Goal: Information Seeking & Learning: Learn about a topic

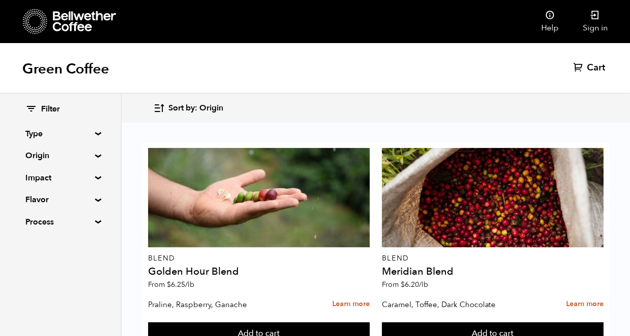
scroll to position [1047, 0]
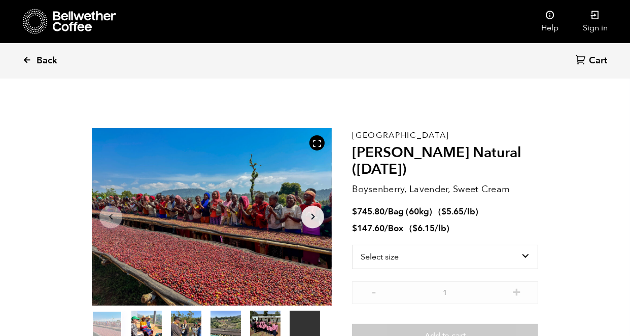
click at [46, 60] on span "Back" at bounding box center [47, 61] width 21 height 12
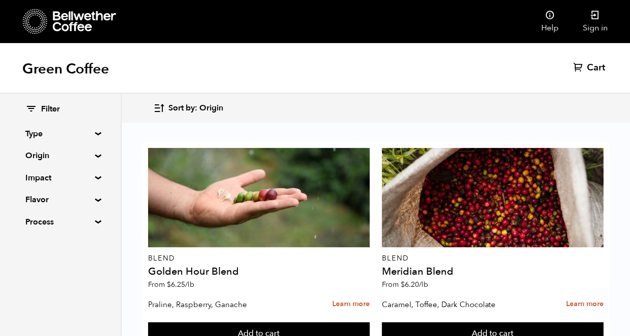
scroll to position [462, 0]
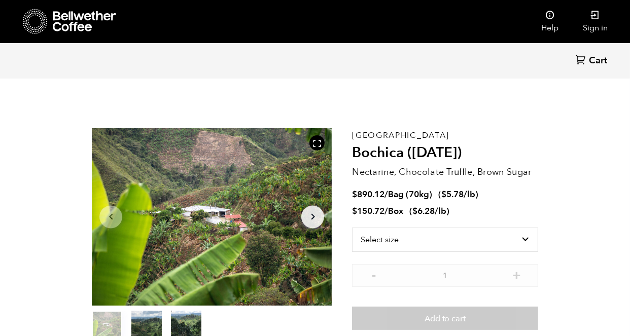
scroll to position [442, 434]
click at [369, 163] on div "Colombia Bochica (JUN 25) Nectarine, Chocolate Truffle, Brown Sugar $ 890.12 / …" at bounding box center [445, 234] width 186 height 213
click at [368, 156] on h2 "Bochica ([DATE])" at bounding box center [445, 153] width 186 height 17
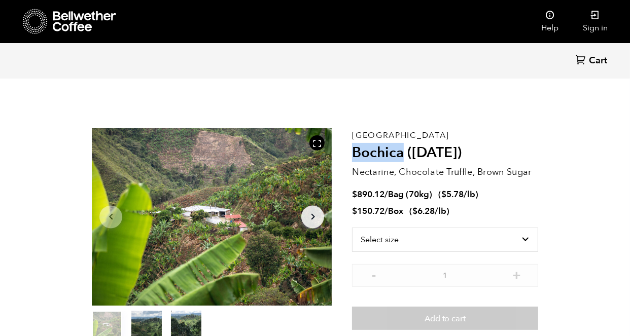
copy h2 "Bochica"
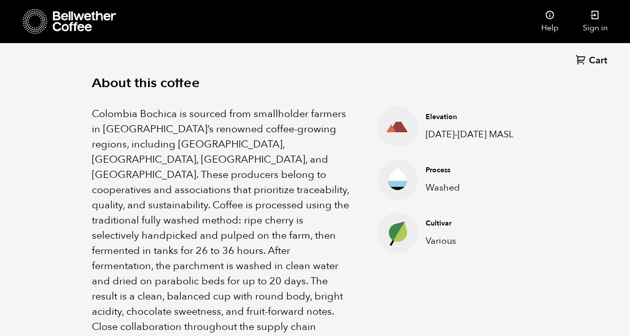
scroll to position [348, 0]
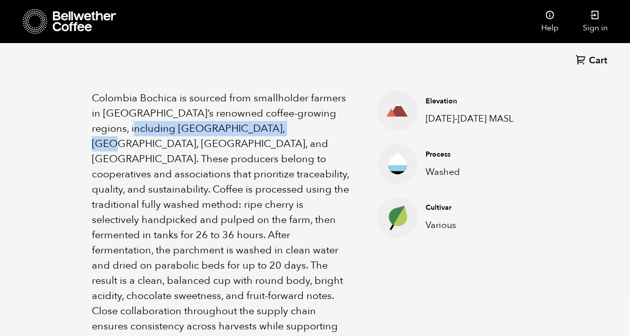
drag, startPoint x: 138, startPoint y: 126, endPoint x: 286, endPoint y: 128, distance: 148.2
click at [286, 128] on p "Colombia Bochica is sourced from smallholder farmers in [GEOGRAPHIC_DATA]’s ren…" at bounding box center [222, 228] width 260 height 274
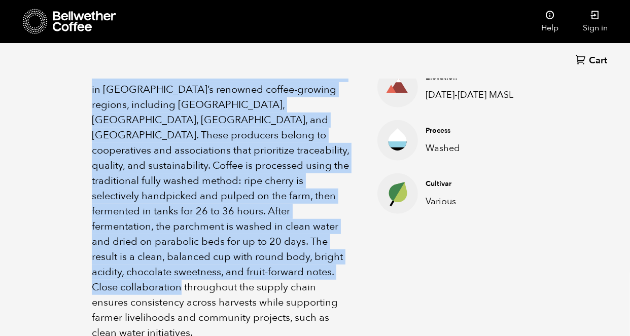
scroll to position [375, 0]
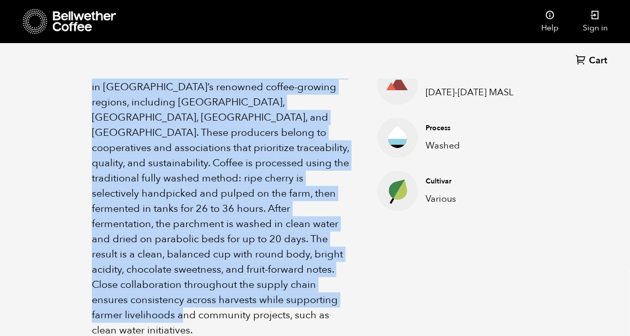
drag, startPoint x: 93, startPoint y: 123, endPoint x: 221, endPoint y: 298, distance: 216.7
click at [221, 298] on p "Colombia Bochica is sourced from smallholder farmers in [GEOGRAPHIC_DATA]’s ren…" at bounding box center [222, 201] width 260 height 274
copy p "Colombia Bochica is sourced from smallholder farmers in [GEOGRAPHIC_DATA]’s ren…"
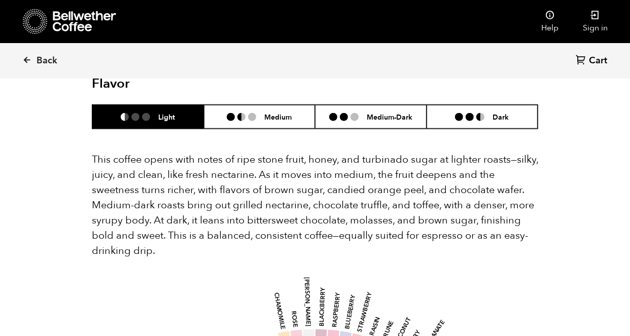
scroll to position [704, 0]
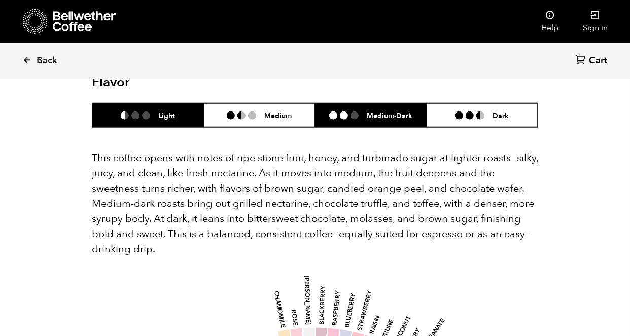
click at [376, 111] on h6 "Medium-Dark" at bounding box center [390, 115] width 46 height 9
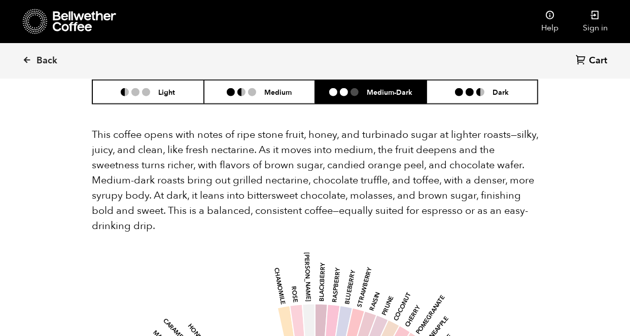
scroll to position [699, 0]
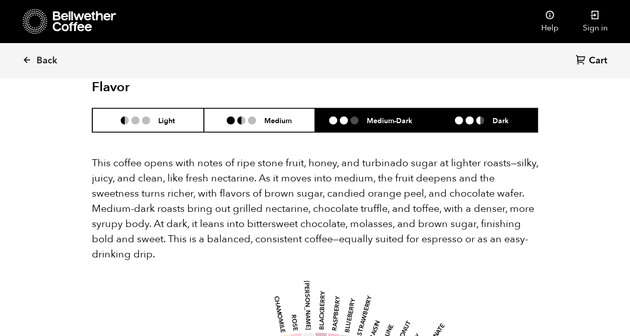
click at [471, 117] on li at bounding box center [470, 121] width 8 height 8
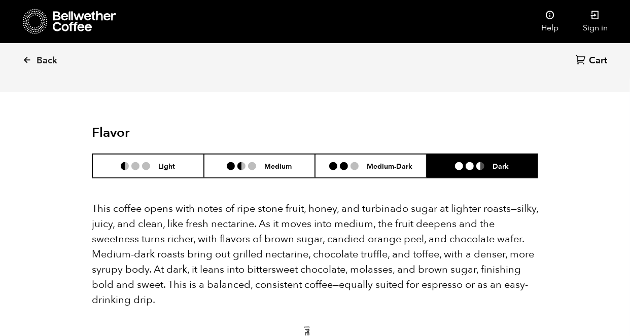
scroll to position [652, 0]
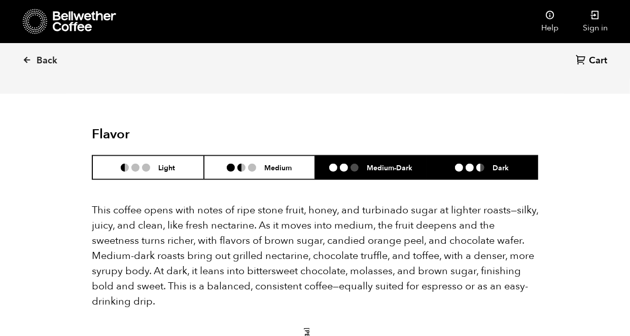
click at [383, 156] on li "Medium-Dark" at bounding box center [371, 168] width 112 height 24
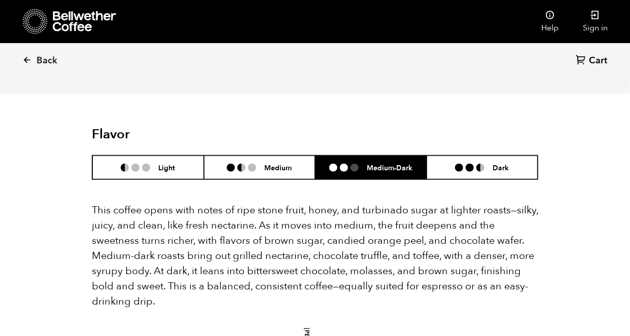
scroll to position [730, 0]
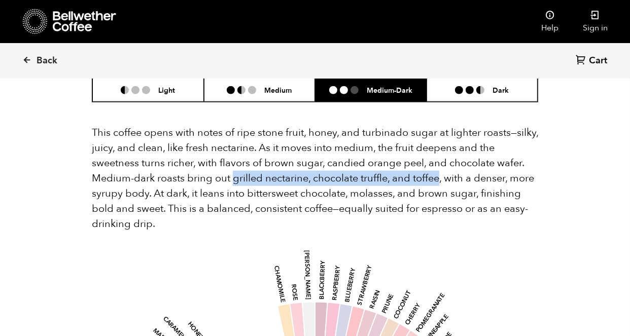
drag, startPoint x: 234, startPoint y: 148, endPoint x: 439, endPoint y: 150, distance: 205.0
click at [439, 150] on p "This coffee opens with notes of ripe stone fruit, honey, and turbinado sugar at…" at bounding box center [315, 178] width 447 height 107
copy p "grilled nectarine, chocolate truffle, and toffee"
